Goal: Navigation & Orientation: Find specific page/section

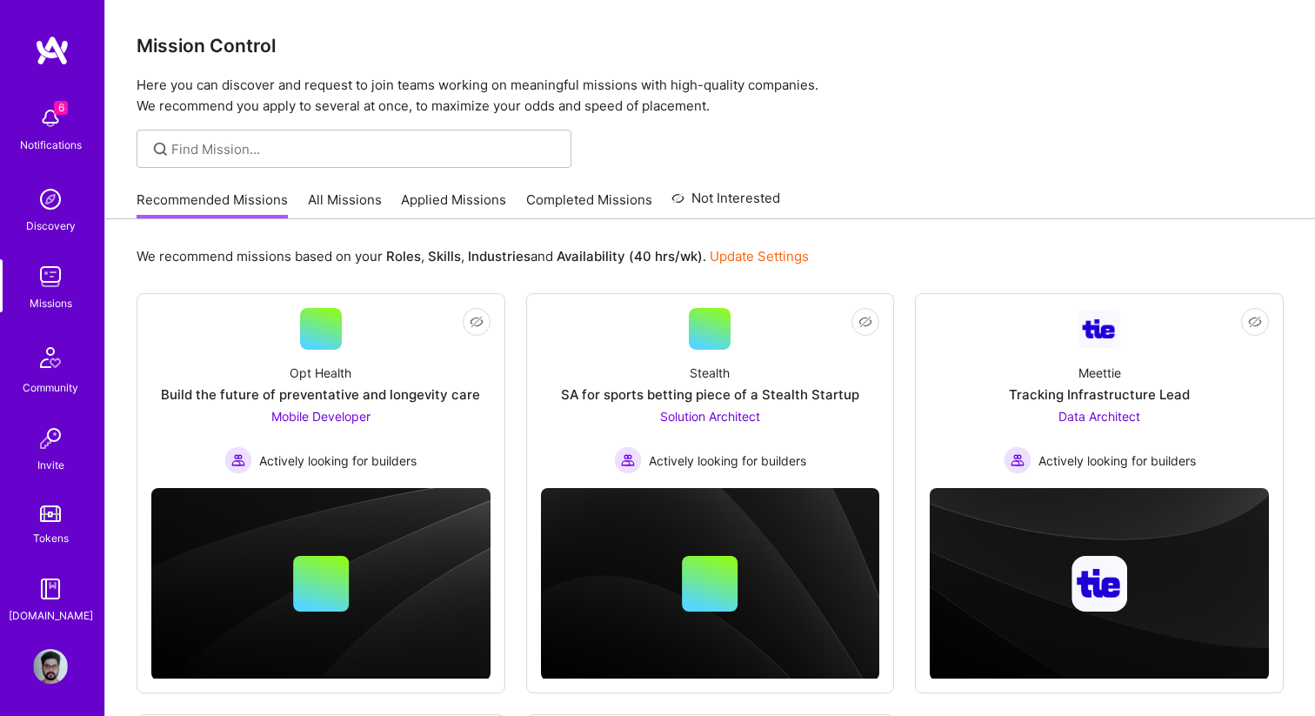
click at [451, 195] on link "Applied Missions" at bounding box center [453, 204] width 105 height 29
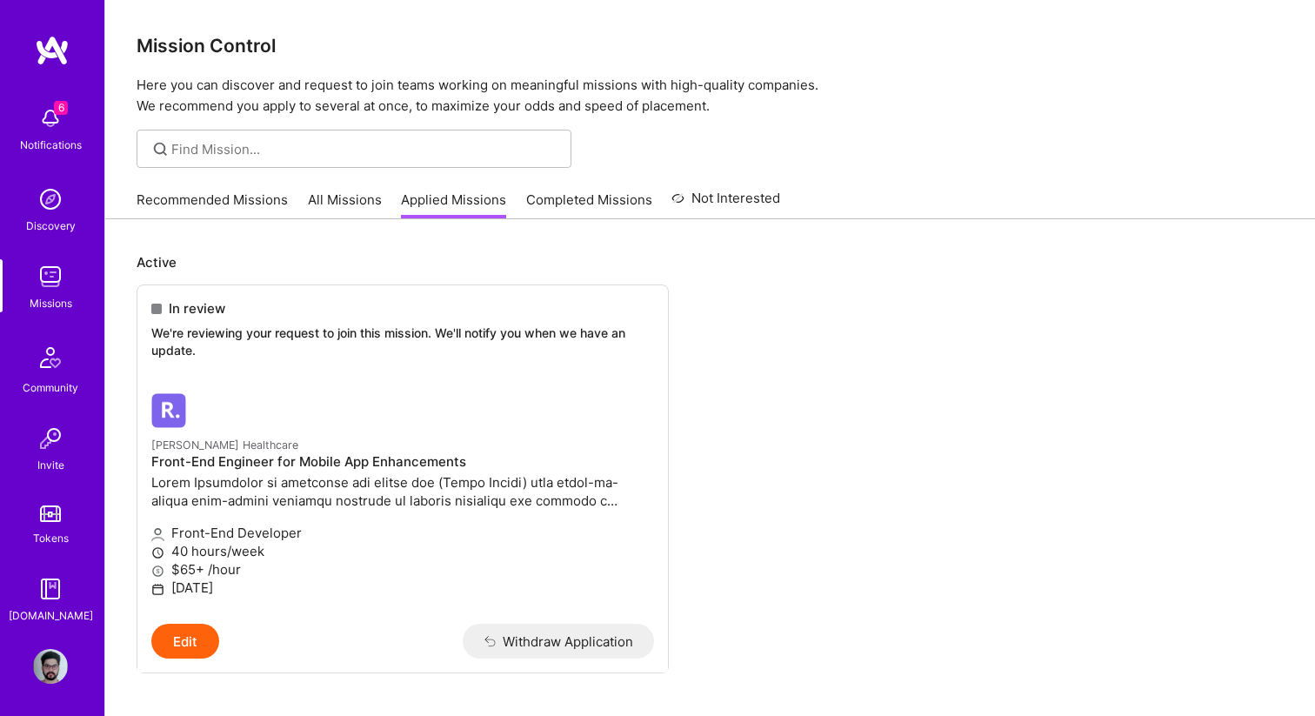
click at [363, 204] on link "All Missions" at bounding box center [345, 204] width 74 height 29
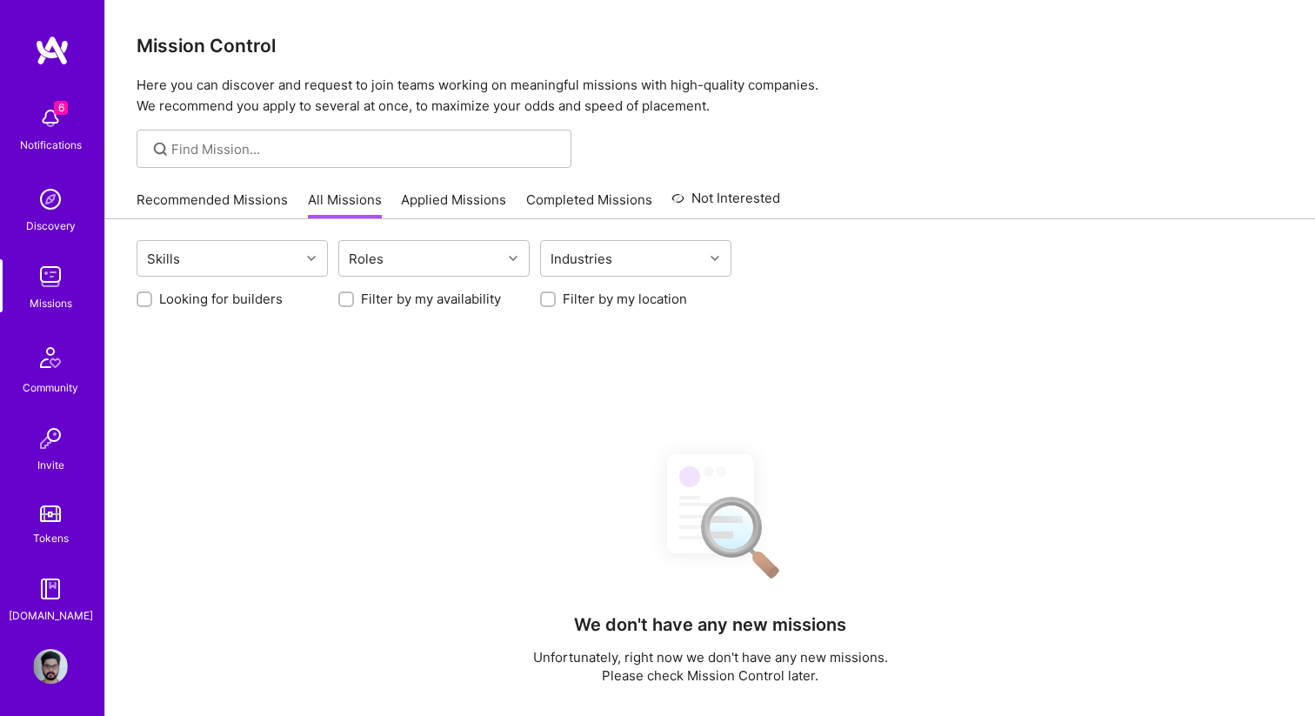
click at [207, 208] on link "Recommended Missions" at bounding box center [212, 204] width 151 height 29
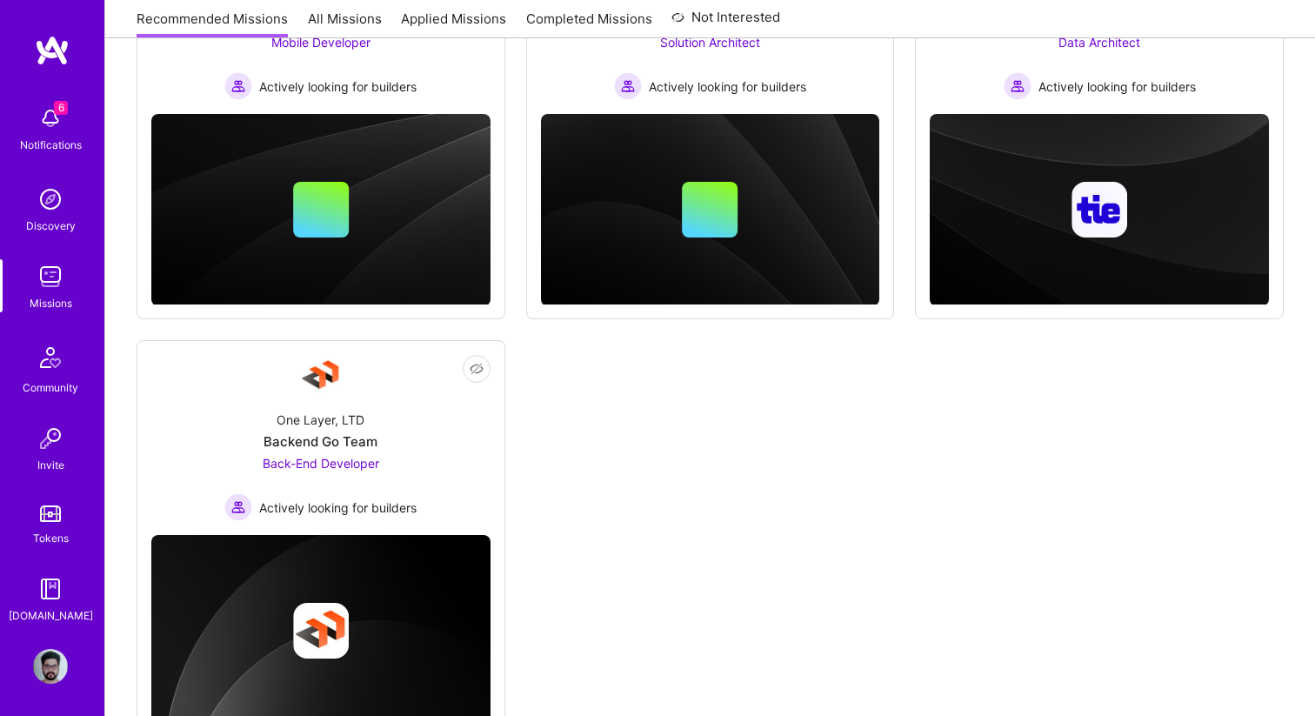
scroll to position [440, 0]
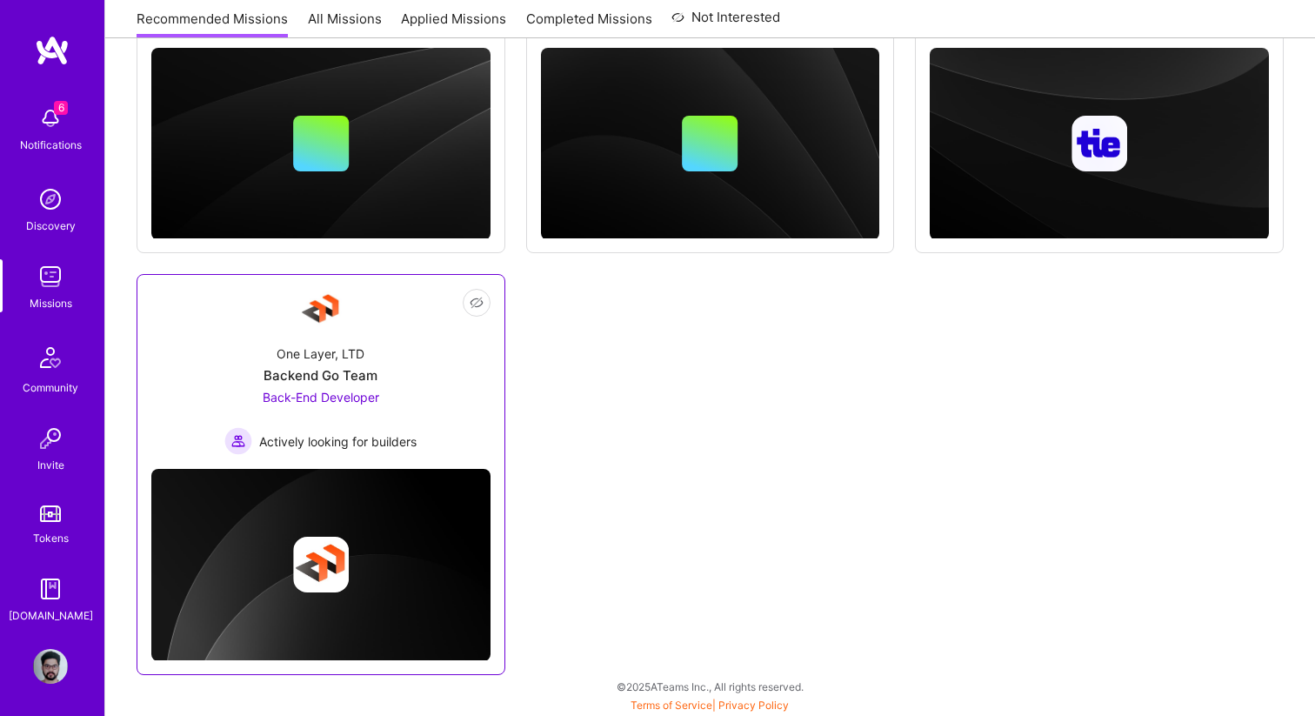
click at [394, 367] on div "One Layer, LTD Backend Go Team Back-End Developer Actively looking for builders" at bounding box center [320, 393] width 339 height 124
